Goal: Information Seeking & Learning: Learn about a topic

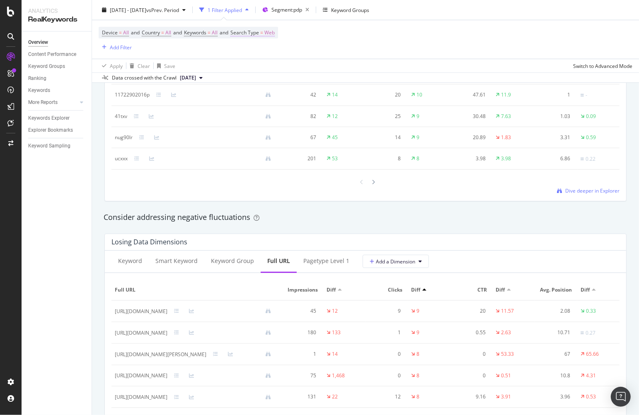
scroll to position [782, 0]
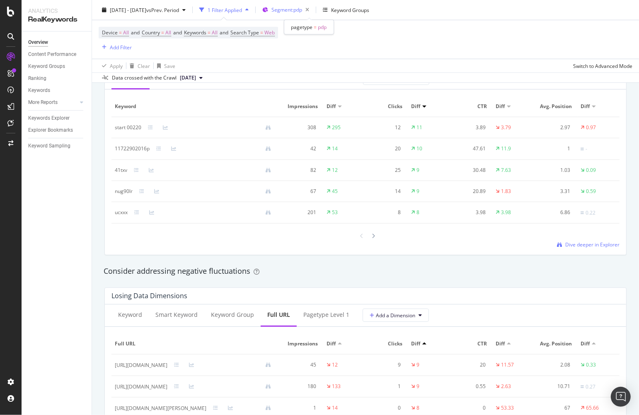
click at [307, 14] on div "Segment: pdp" at bounding box center [291, 10] width 41 height 12
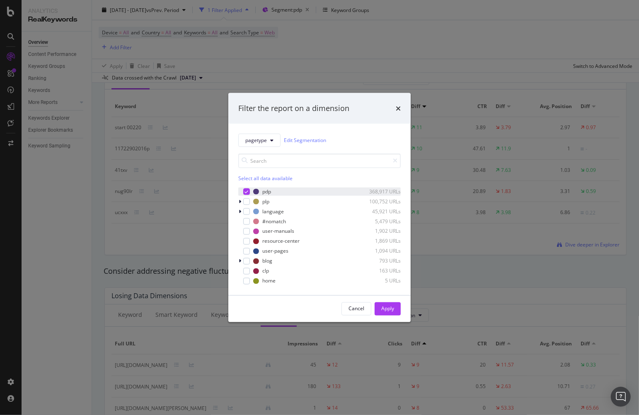
click at [245, 189] on icon "modal" at bounding box center [247, 191] width 4 height 4
click at [247, 278] on div "modal" at bounding box center [246, 281] width 7 height 7
click at [383, 305] on div "Apply" at bounding box center [387, 308] width 13 height 7
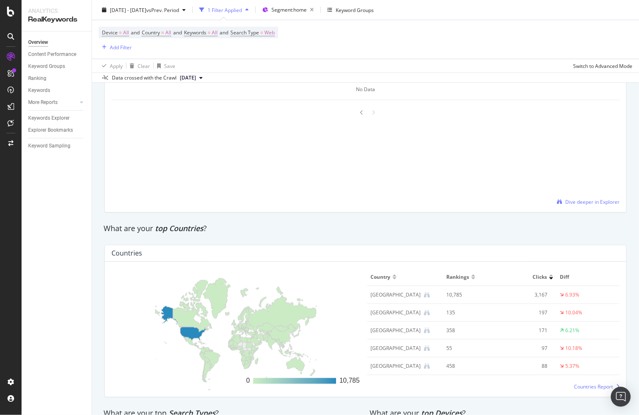
scroll to position [921, 0]
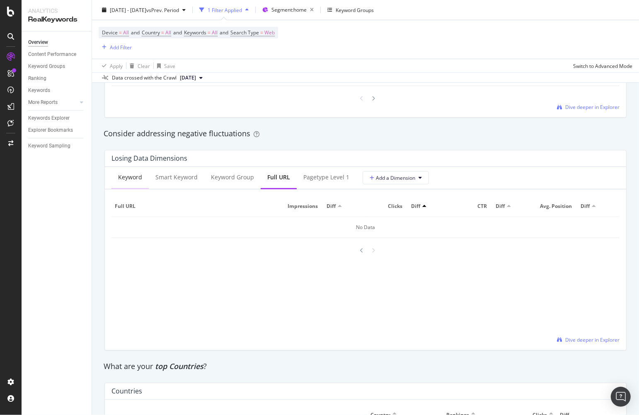
click at [141, 180] on div "Keyword" at bounding box center [130, 177] width 24 height 8
